Goal: Communication & Community: Participate in discussion

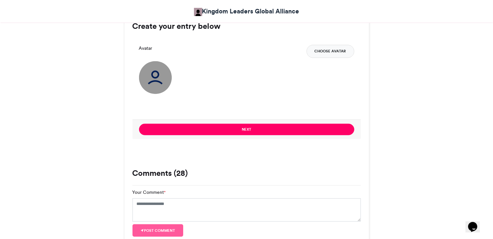
click at [341, 55] on button "Choose Avatar" at bounding box center [330, 51] width 48 height 13
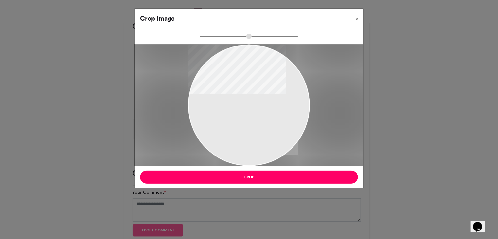
type input "******"
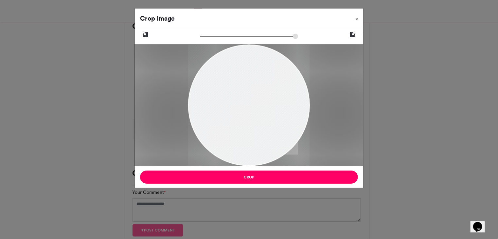
drag, startPoint x: 263, startPoint y: 118, endPoint x: 231, endPoint y: 134, distance: 35.1
click at [231, 134] on div at bounding box center [248, 121] width 121 height 162
drag, startPoint x: 231, startPoint y: 134, endPoint x: 220, endPoint y: 134, distance: 11.1
click at [220, 134] on div at bounding box center [248, 121] width 121 height 162
drag, startPoint x: 220, startPoint y: 134, endPoint x: 214, endPoint y: 129, distance: 7.5
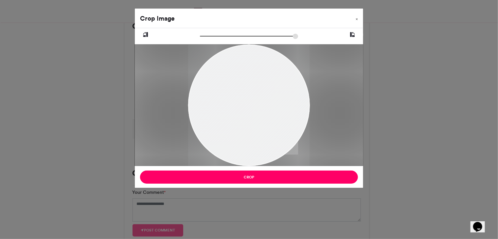
click at [214, 129] on div at bounding box center [248, 116] width 121 height 162
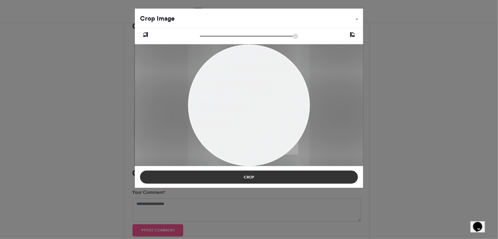
click at [273, 176] on button "Crop" at bounding box center [249, 176] width 218 height 13
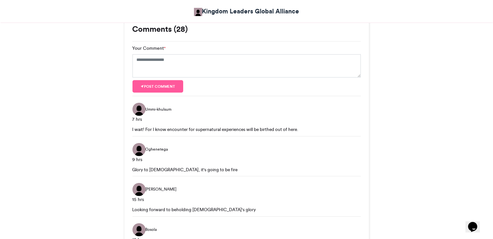
scroll to position [667, 0]
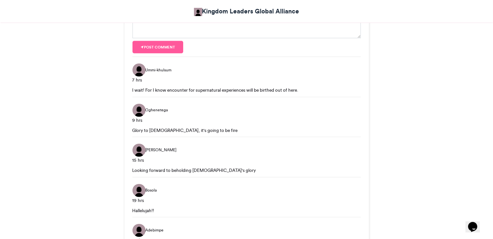
scroll to position [615, 0]
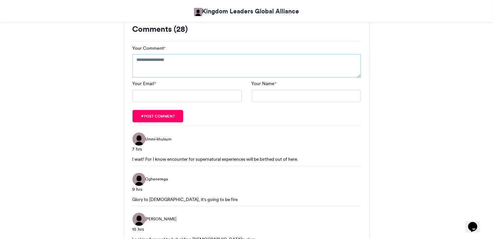
click at [299, 61] on textarea "Your Comment *" at bounding box center [246, 66] width 228 height 24
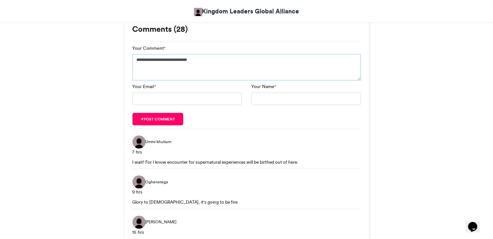
type textarea "**********"
click at [204, 93] on input "Your Email *" at bounding box center [186, 99] width 109 height 12
type input "**********"
click at [273, 95] on input "Your Name *" at bounding box center [305, 99] width 109 height 12
type input "**********"
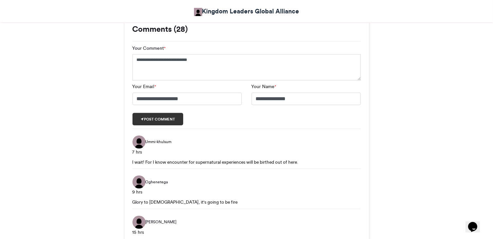
click at [173, 121] on button "Post comment" at bounding box center [157, 119] width 51 height 12
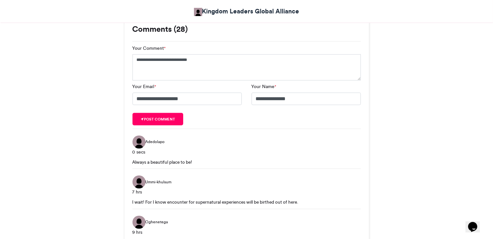
click at [381, 143] on div "HPM 2025: Online Attendance Kingdom Leaders Global Alliance [DATE] 539 Views 25…" at bounding box center [246, 43] width 373 height 1107
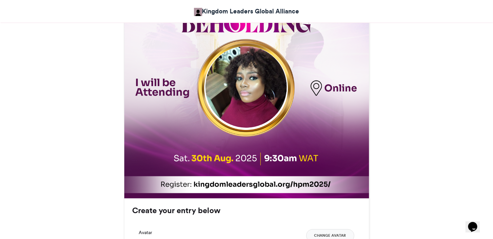
scroll to position [288, 0]
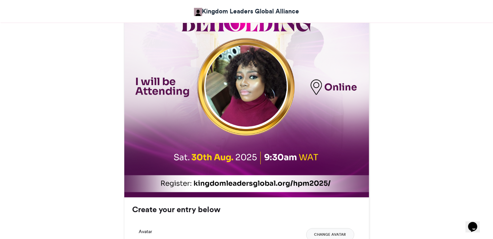
click at [221, 97] on img at bounding box center [245, 85] width 81 height 81
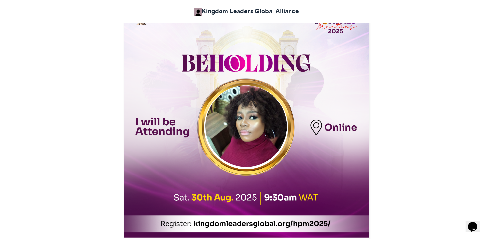
scroll to position [248, 0]
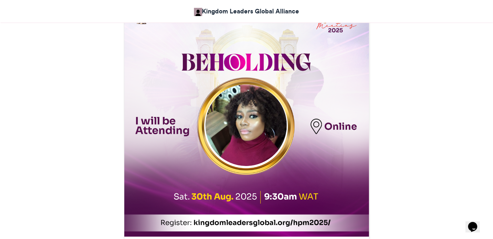
click at [288, 90] on img at bounding box center [245, 114] width 247 height 247
click at [271, 103] on img at bounding box center [245, 125] width 81 height 81
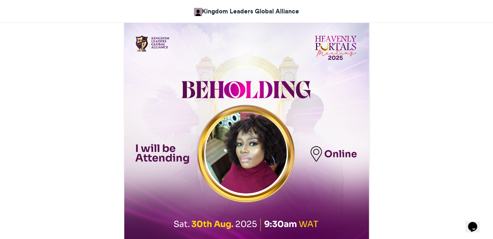
scroll to position [222, 0]
